Goal: Information Seeking & Learning: Learn about a topic

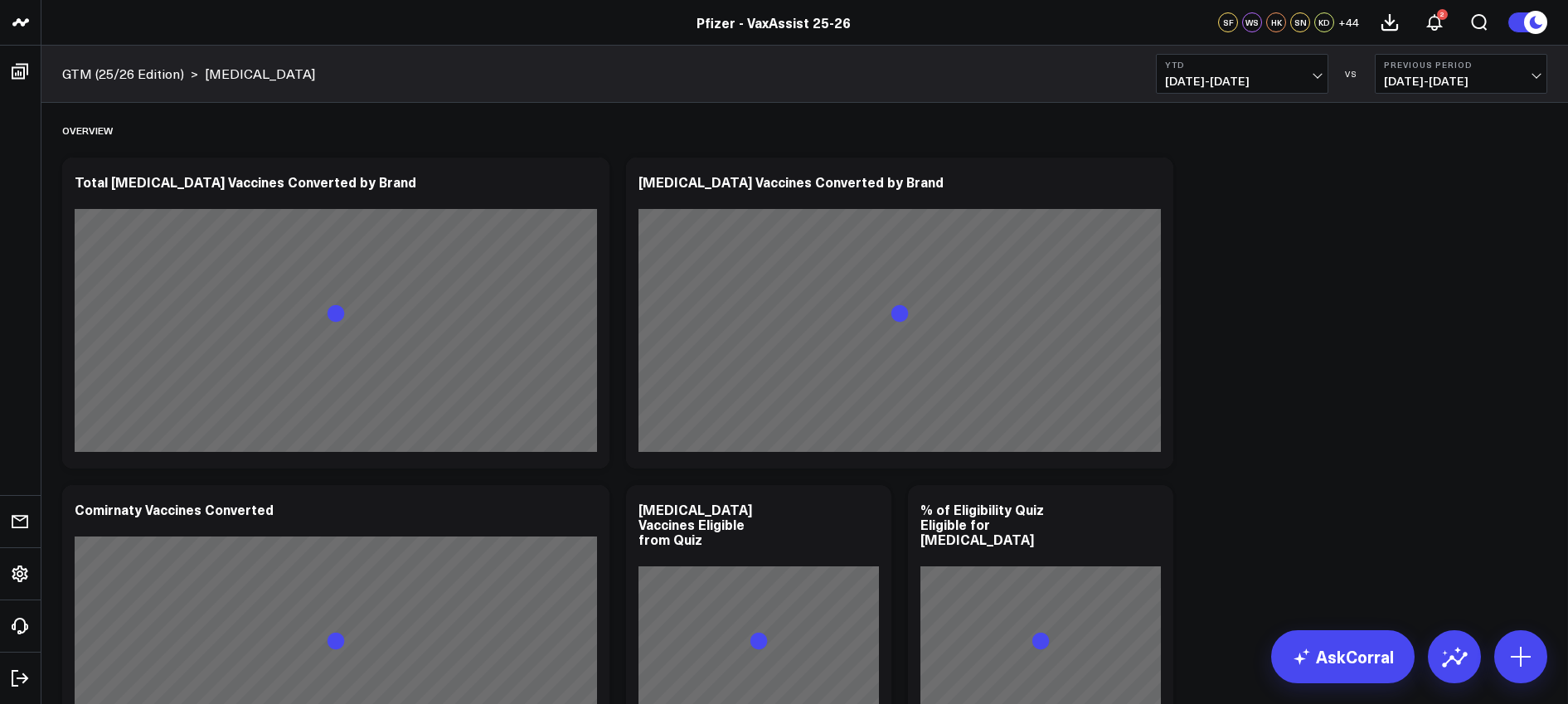
click at [1284, 79] on span "[DATE] - [DATE]" at bounding box center [1243, 81] width 154 height 13
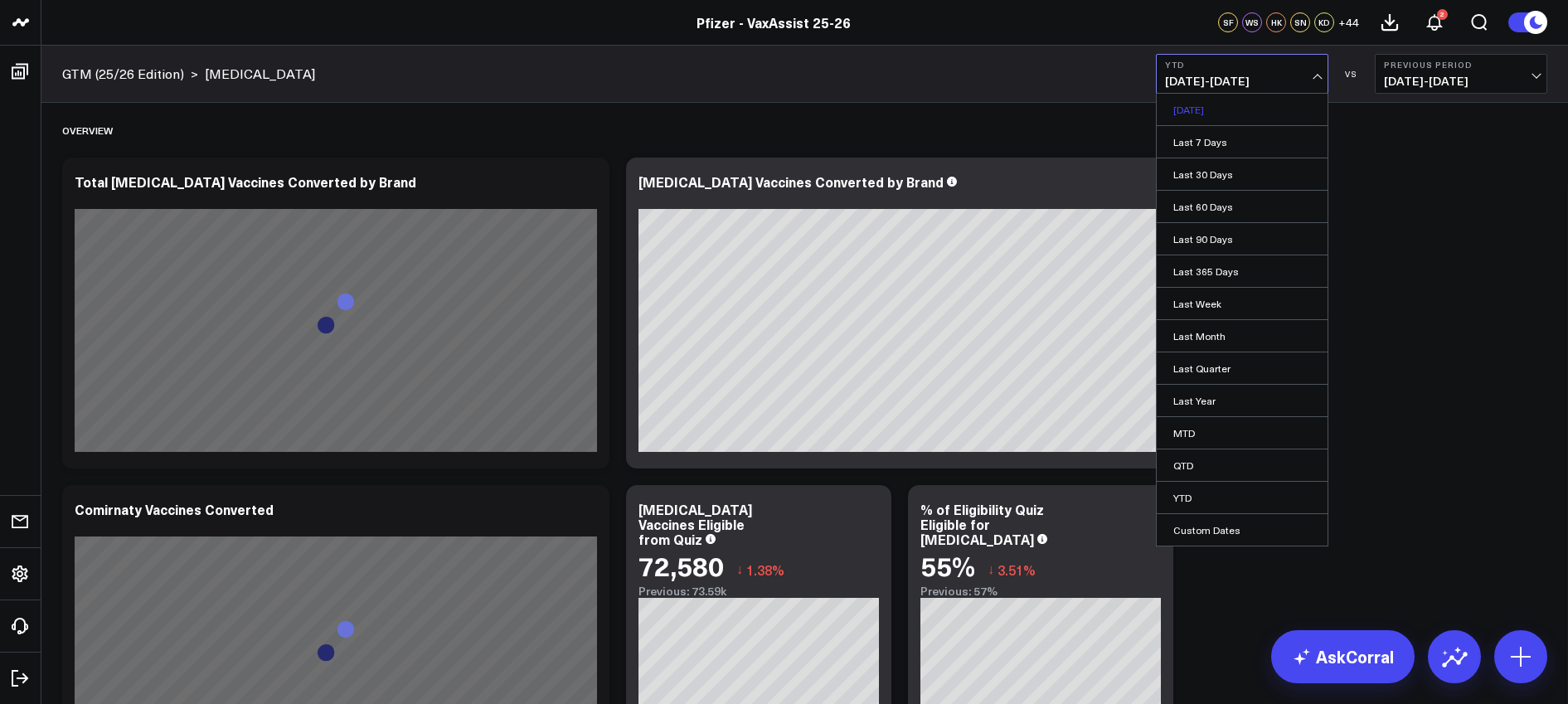
click at [1211, 113] on link "[DATE]" at bounding box center [1243, 109] width 171 height 31
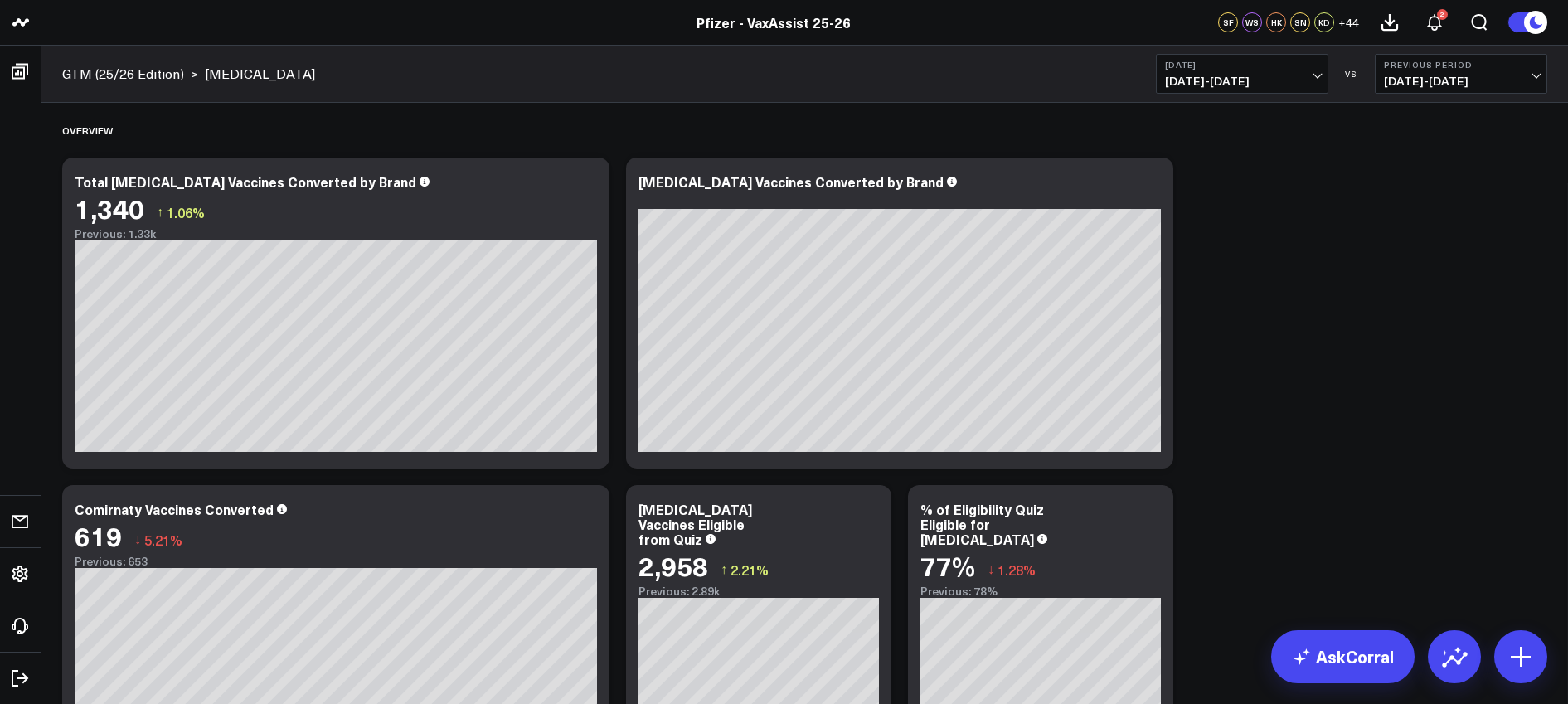
click at [1503, 81] on span "[DATE] - [DATE]" at bounding box center [1461, 81] width 154 height 13
click at [1432, 173] on link "YoY" at bounding box center [1461, 173] width 171 height 31
click at [1452, 660] on icon at bounding box center [1455, 656] width 27 height 27
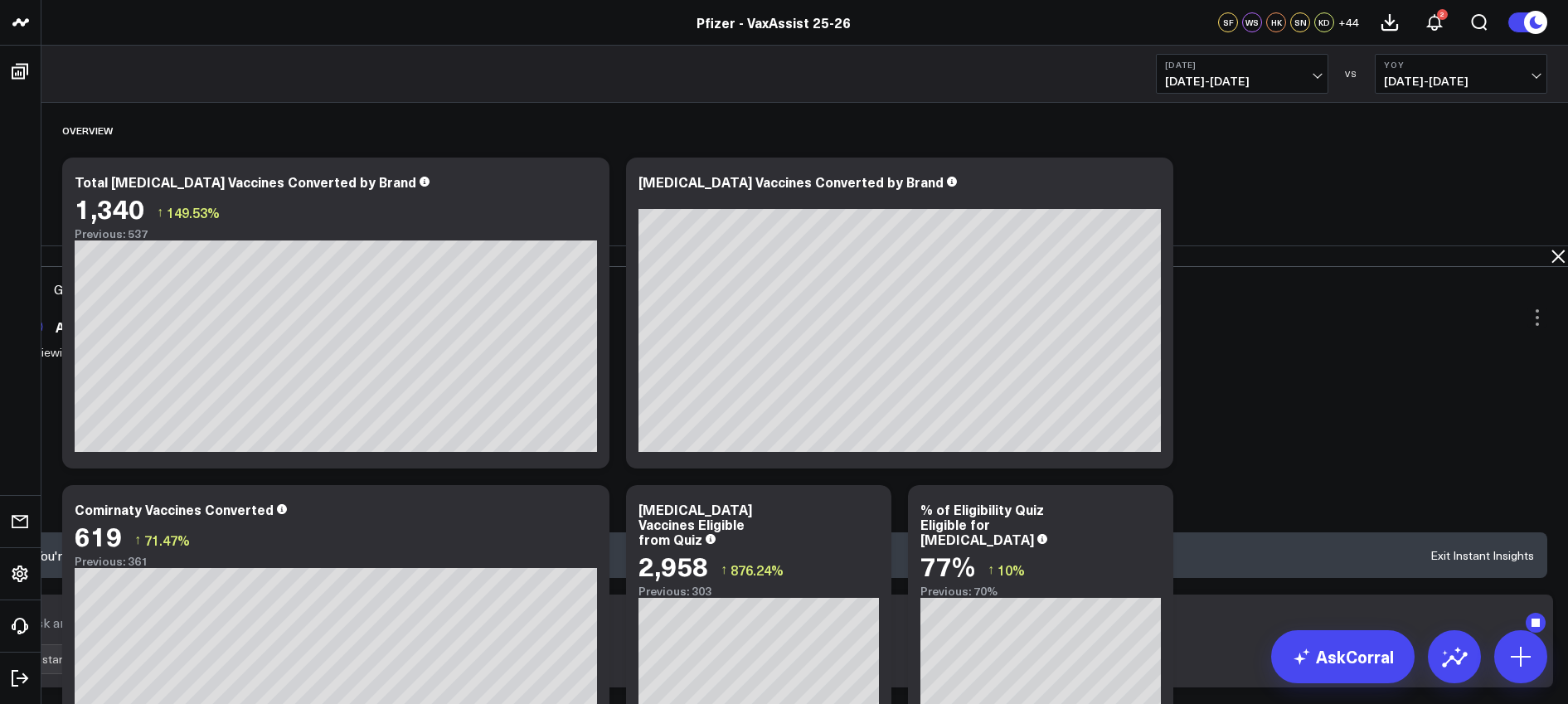
click at [848, 631] on textarea at bounding box center [770, 622] width 1495 height 29
type textarea "Tell me about [MEDICAL_DATA] and Comiranty"
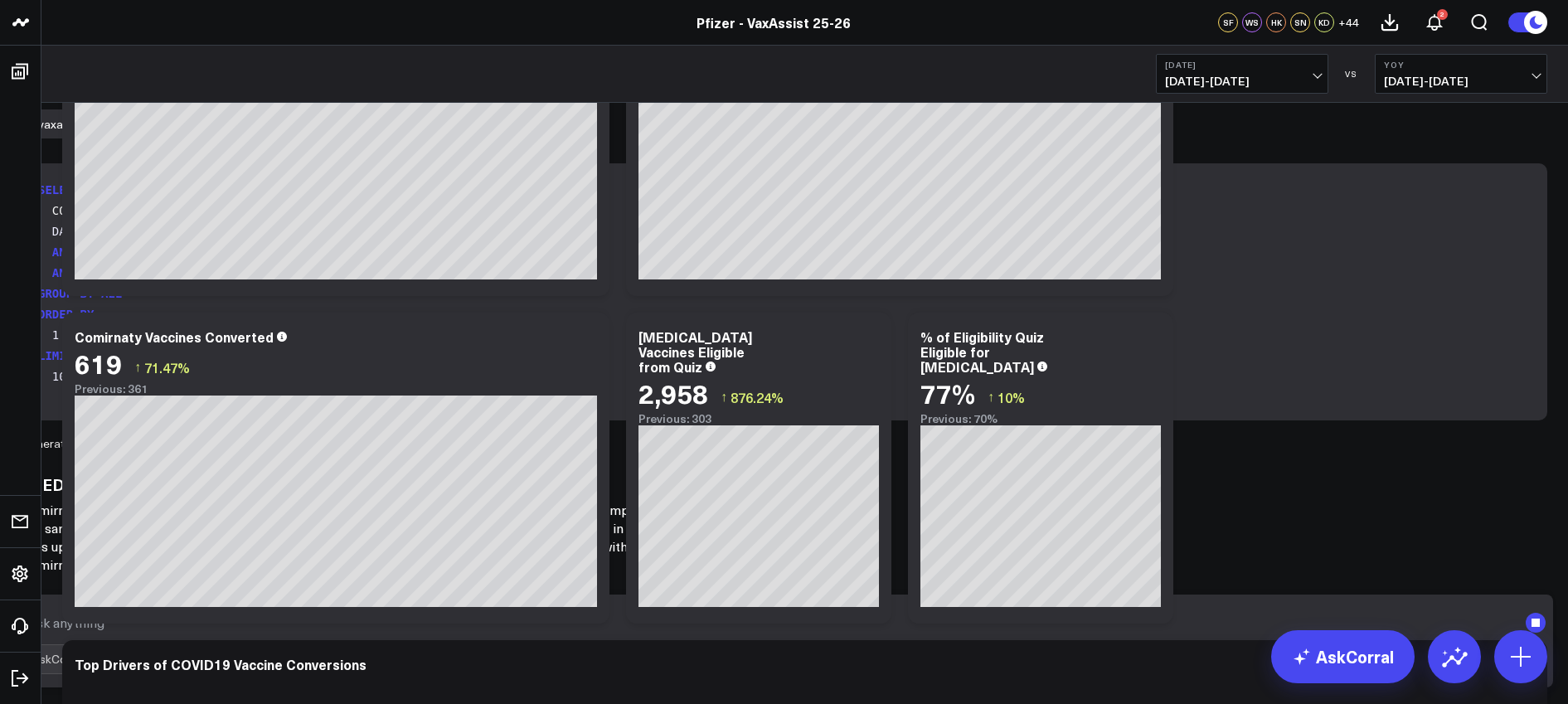
scroll to position [272, 0]
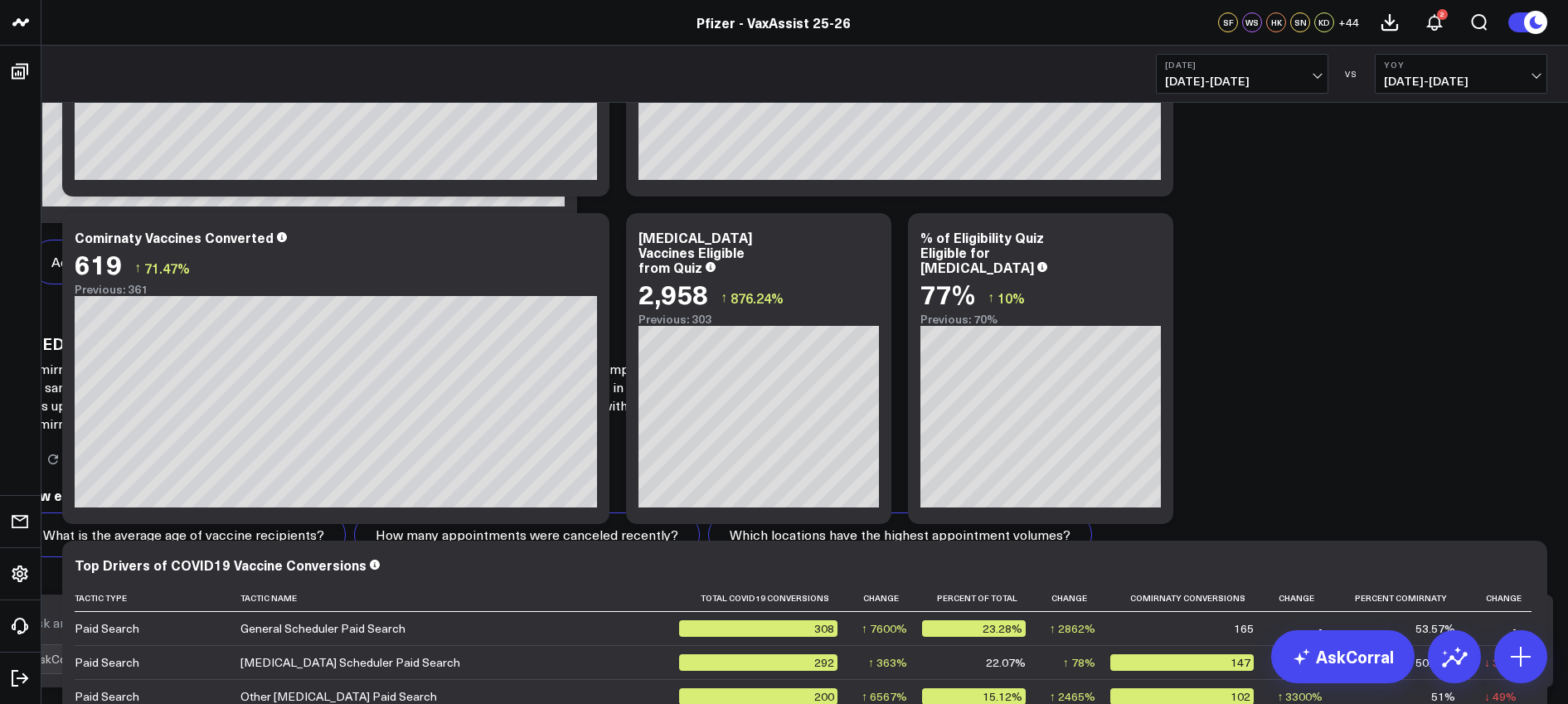
click at [1306, 71] on button "[DATE] [DATE] - [DATE]" at bounding box center [1242, 74] width 172 height 40
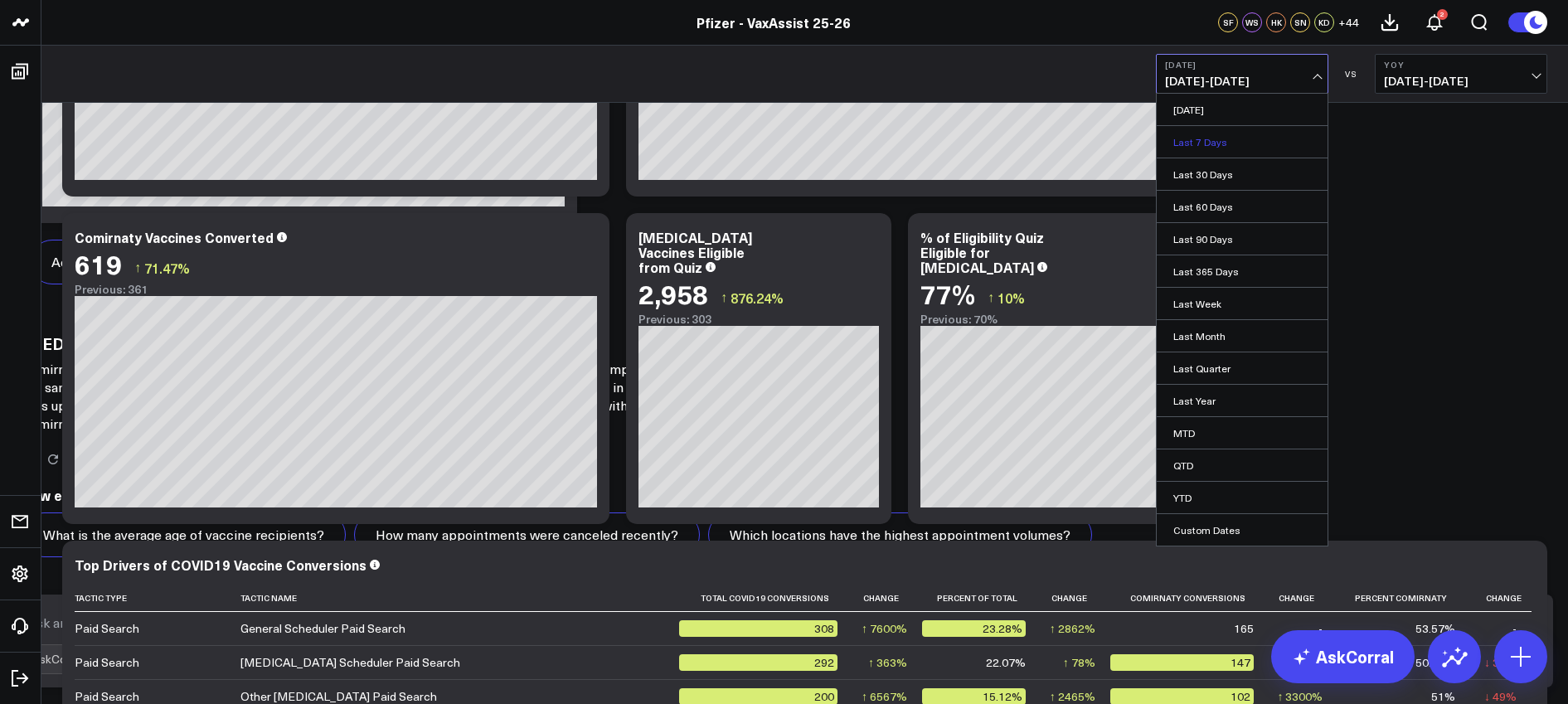
click at [1236, 141] on link "Last 7 Days" at bounding box center [1243, 142] width 171 height 31
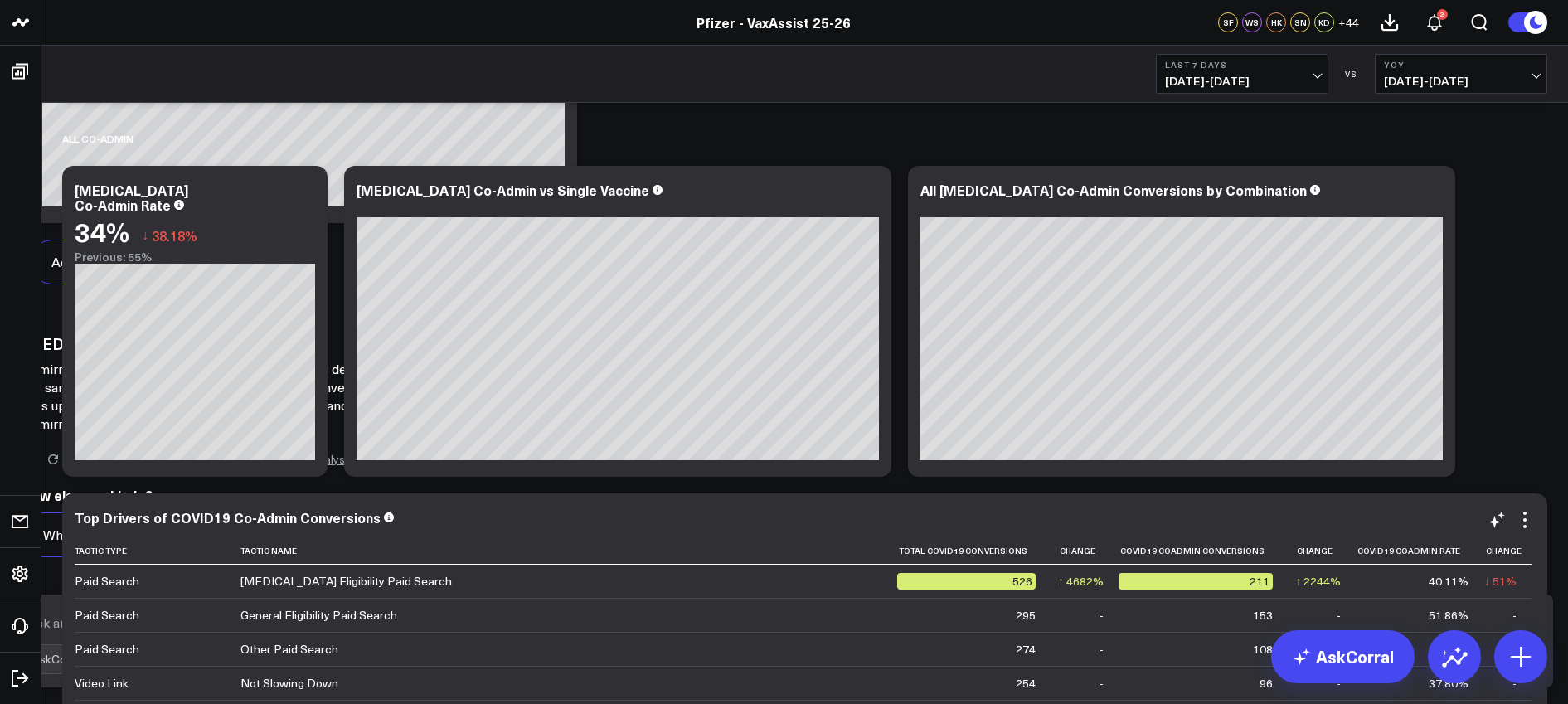
scroll to position [225, 0]
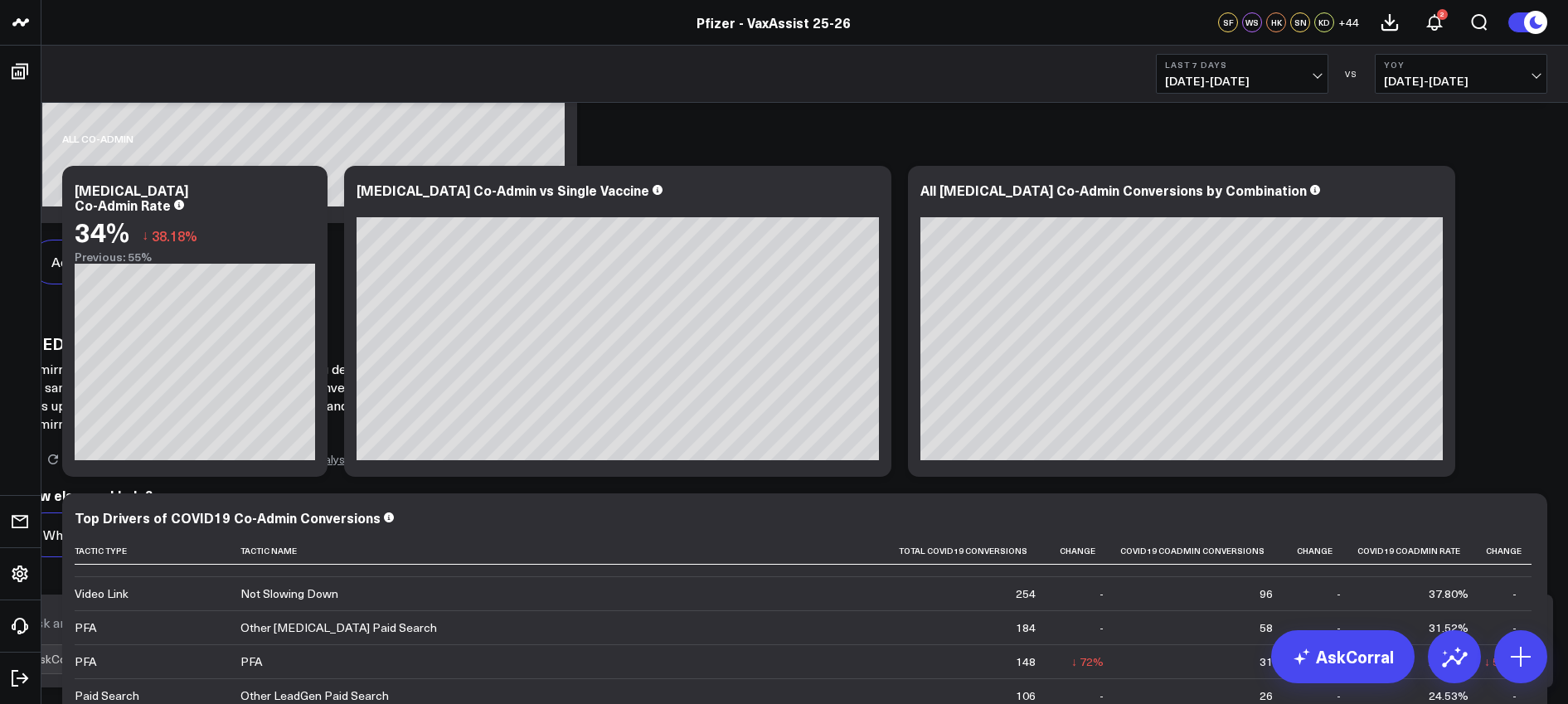
click at [881, 637] on textarea at bounding box center [770, 622] width 1495 height 29
type textarea "Can you put together a report about the performance of [MEDICAL_DATA] / Comiran…"
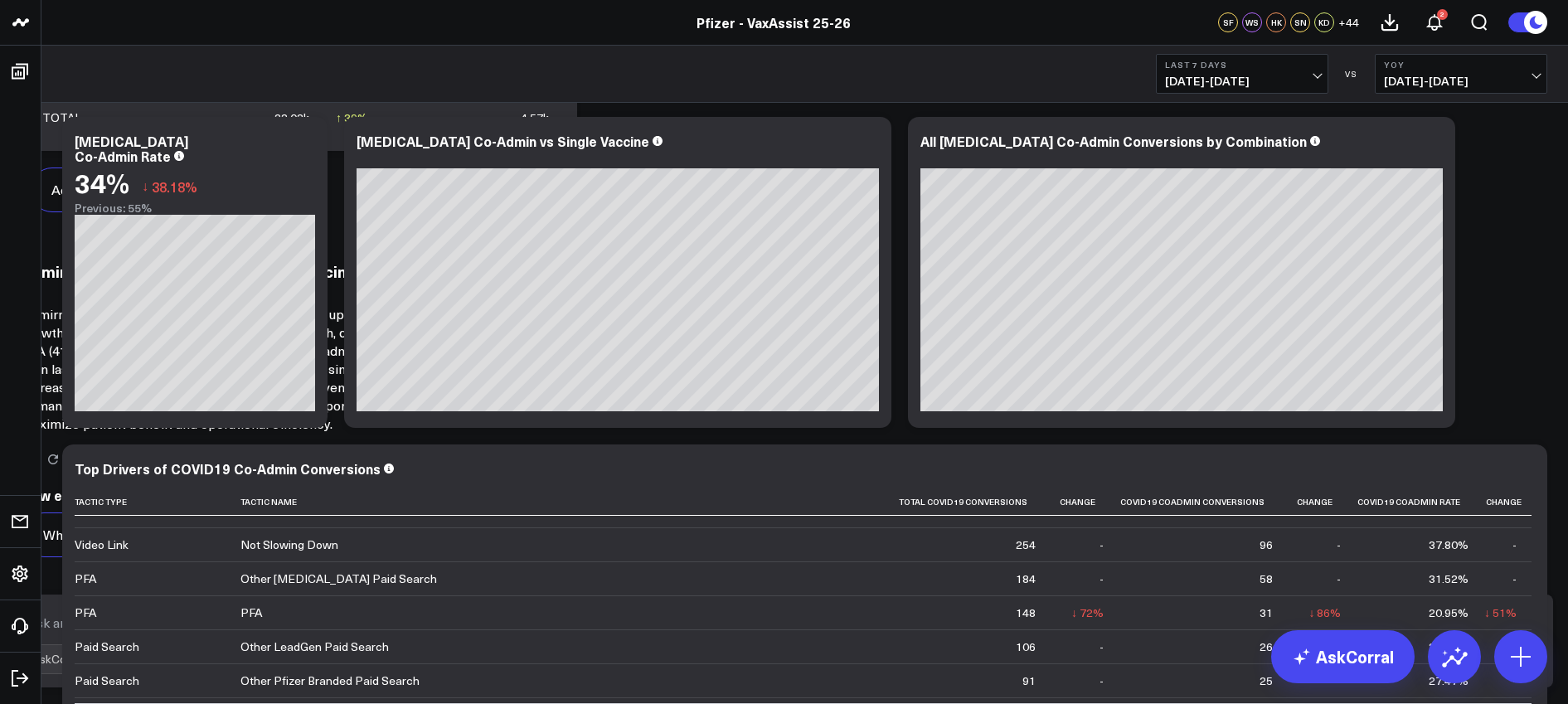
scroll to position [3766, 0]
